Goal: Task Accomplishment & Management: Manage account settings

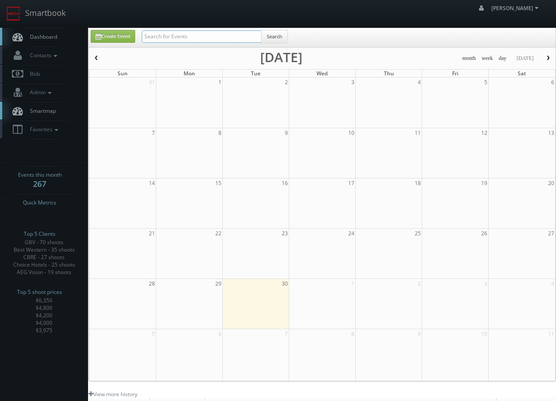
drag, startPoint x: 0, startPoint y: 0, endPoint x: 180, endPoint y: 41, distance: 184.3
click at [180, 41] on input "text" at bounding box center [202, 36] width 120 height 12
type input "ca"
click at [175, 39] on input "text" at bounding box center [202, 36] width 120 height 12
type input "[DEMOGRAPHIC_DATA]"
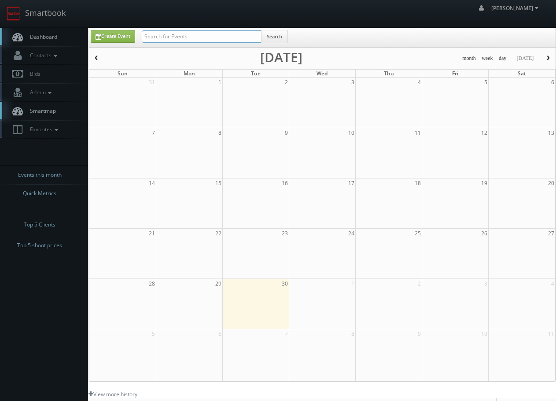
click at [161, 37] on input "text" at bounding box center [202, 36] width 120 height 12
type input "jesus"
click at [52, 58] on span "Contacts" at bounding box center [43, 55] width 34 height 7
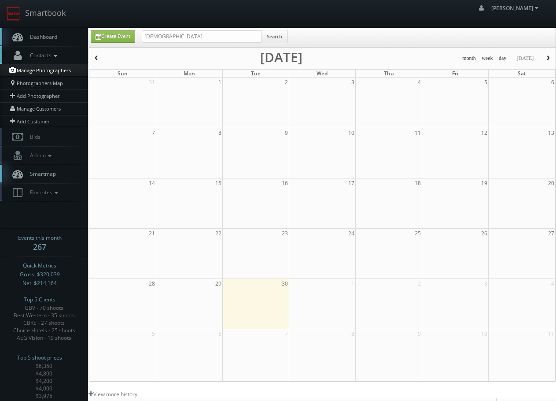
click at [41, 69] on link "Manage Photographers" at bounding box center [44, 70] width 88 height 12
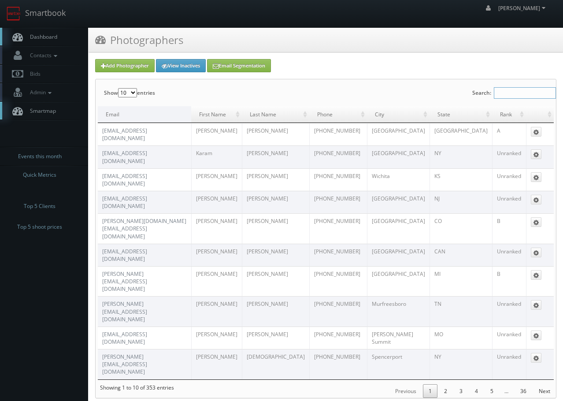
click at [511, 99] on input "Search:" at bounding box center [525, 92] width 62 height 11
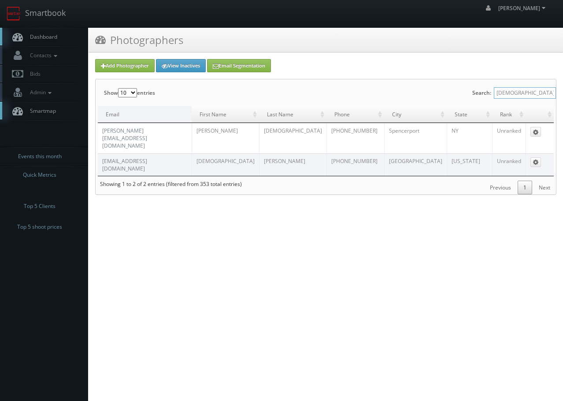
type input "jesus"
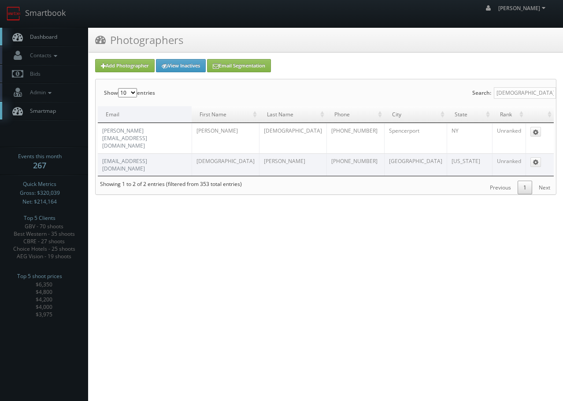
drag, startPoint x: 200, startPoint y: 150, endPoint x: 102, endPoint y: 153, distance: 97.8
click at [102, 153] on td "[EMAIL_ADDRESS][DOMAIN_NAME]" at bounding box center [145, 164] width 94 height 22
copy link "[EMAIL_ADDRESS][DOMAIN_NAME]"
click at [131, 213] on html "Smartbook Toggle Side Navigation Toggle Top Navigation Chris_Sardinas Chris_Sar…" at bounding box center [281, 200] width 563 height 401
click at [131, 157] on link "[EMAIL_ADDRESS][DOMAIN_NAME]" at bounding box center [124, 164] width 45 height 15
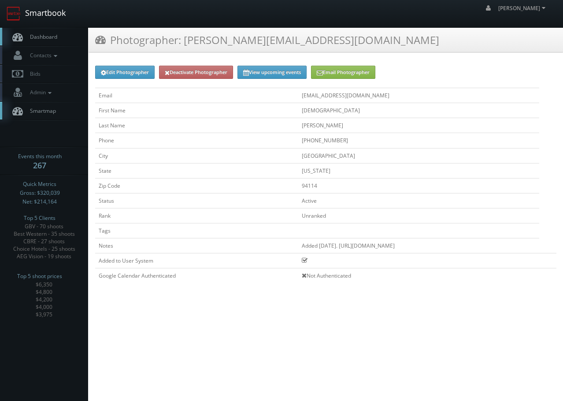
drag, startPoint x: 47, startPoint y: 6, endPoint x: 65, endPoint y: 30, distance: 30.8
click at [47, 6] on link "Smartbook" at bounding box center [36, 13] width 72 height 27
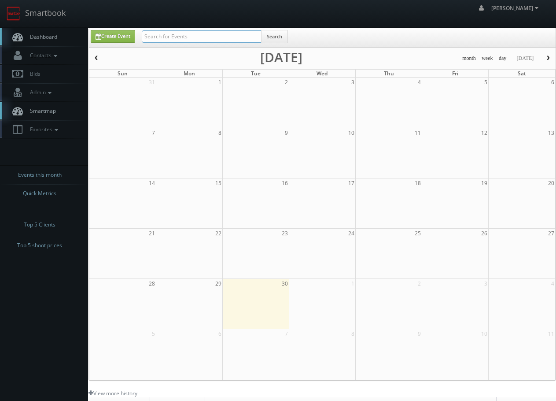
drag, startPoint x: 175, startPoint y: 38, endPoint x: 179, endPoint y: 34, distance: 5.9
click at [175, 38] on input "text" at bounding box center [202, 36] width 120 height 12
type input "d"
type input "drury"
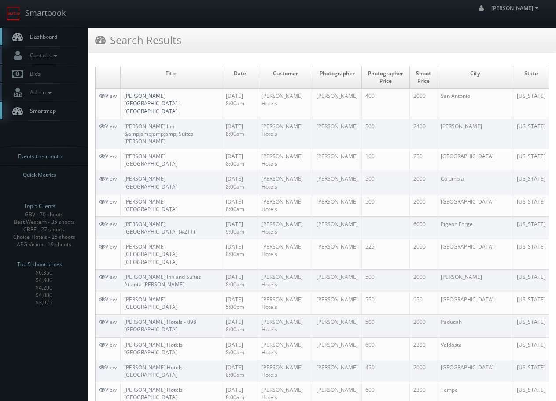
click at [157, 99] on link "[PERSON_NAME][GEOGRAPHIC_DATA] - [GEOGRAPHIC_DATA]" at bounding box center [152, 103] width 56 height 22
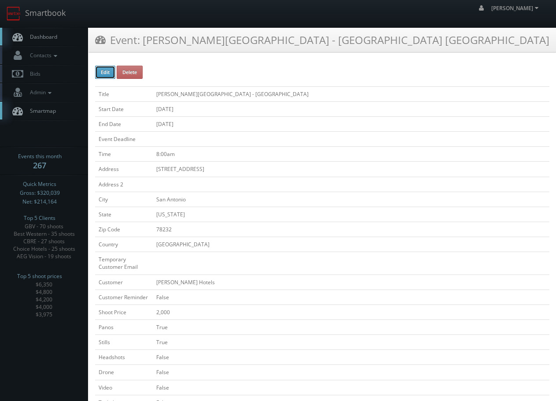
click at [106, 70] on button "Edit" at bounding box center [105, 72] width 20 height 13
type input "[PERSON_NAME][GEOGRAPHIC_DATA] - [GEOGRAPHIC_DATA]"
type input "823 North Loop 1604 East"
type input "San Antonio"
type input "78232"
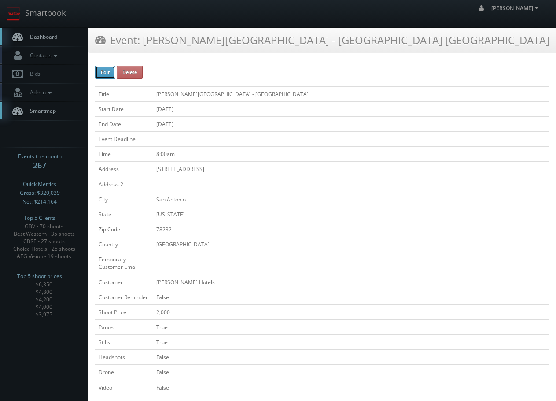
checkbox input "false"
type input "2,000"
checkbox input "true"
checkbox input "false"
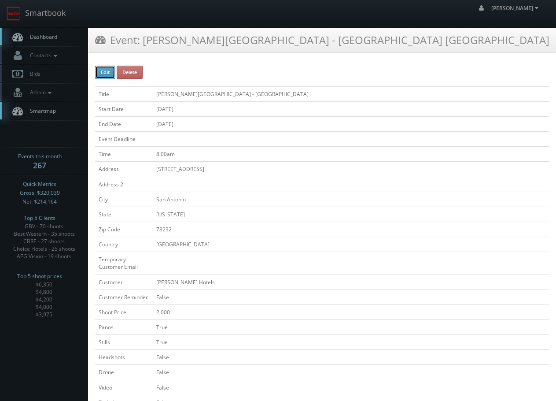
checkbox input "false"
type input "[DATE]"
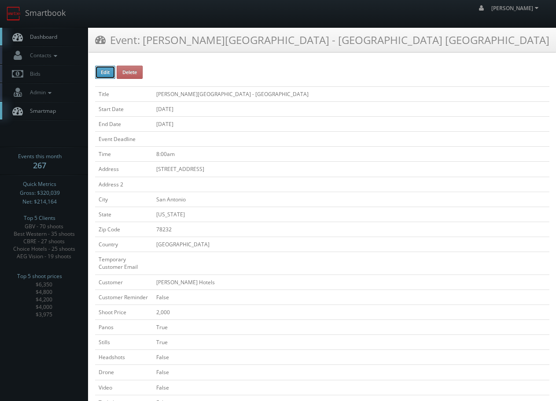
type input "[DATE]"
type input "8:00am"
checkbox input "true"
checkbox input "false"
type input "2,000"
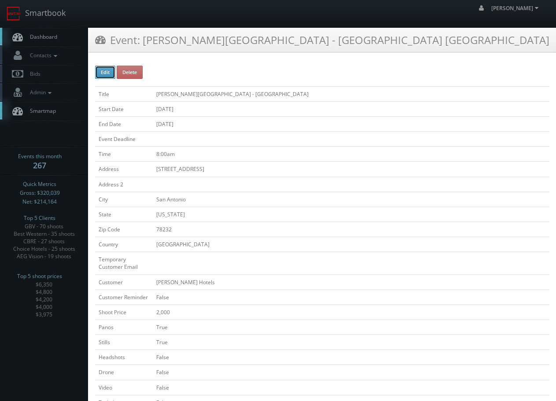
select select "[US_STATE]"
select select "cs3design360_+3234ddd333331222225252523541@mg.cs3calendar.com"
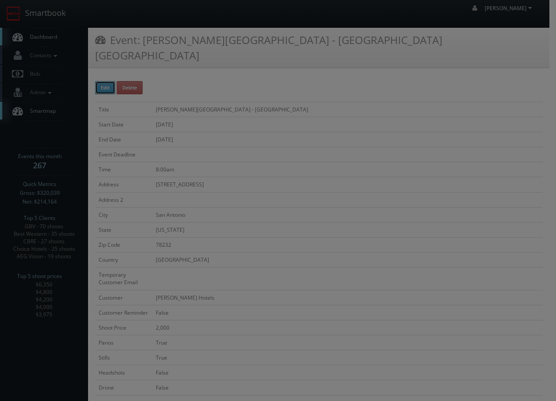
type input "400"
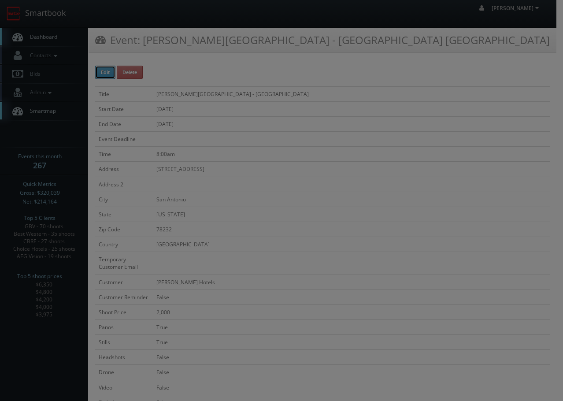
select select "vtourstudiosaustin@gmail.com"
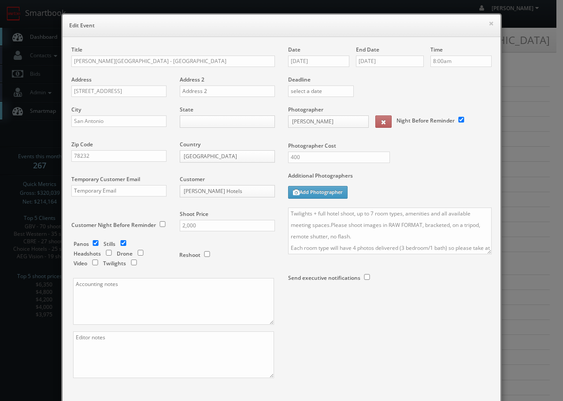
click at [92, 246] on div "Panos Stills Headshots Drone Video Twilights" at bounding box center [122, 254] width 97 height 29
click at [92, 241] on input "checkbox" at bounding box center [95, 243] width 13 height 6
checkbox input "false"
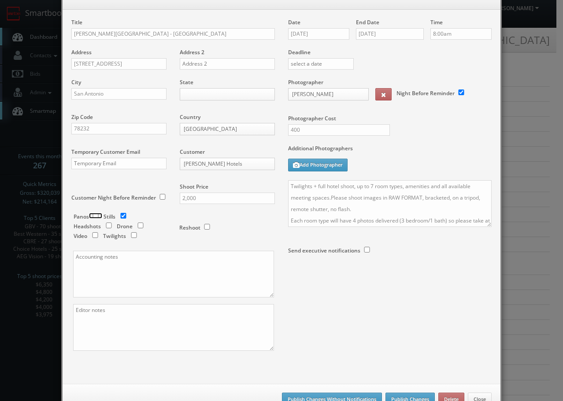
scroll to position [55, 0]
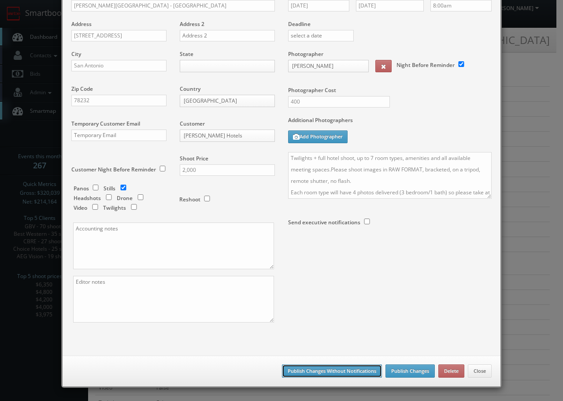
click at [302, 372] on button "Publish Changes Without Notifications" at bounding box center [332, 370] width 100 height 13
